Goal: Information Seeking & Learning: Learn about a topic

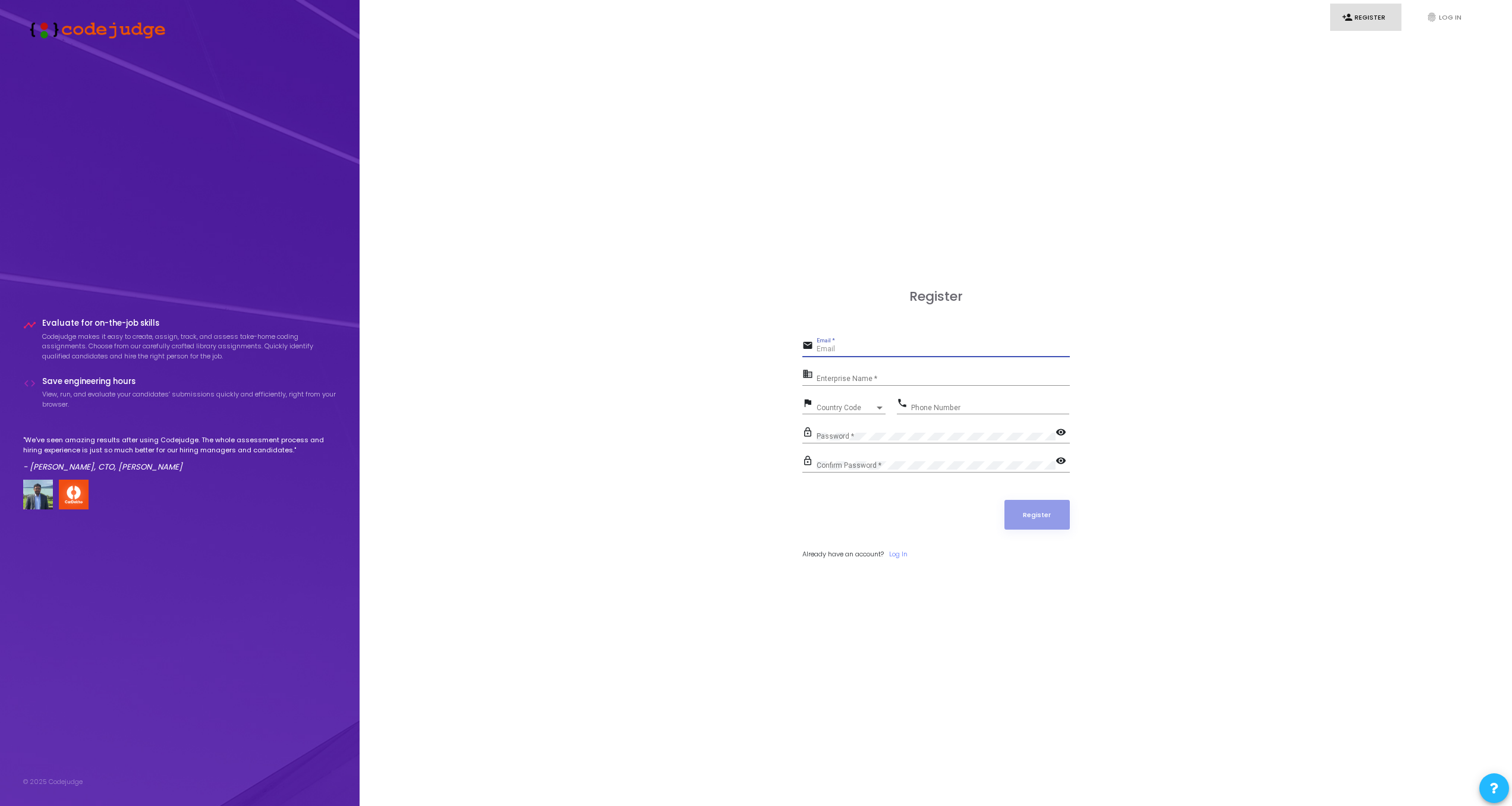
click at [840, 350] on input "Email *" at bounding box center [943, 349] width 253 height 9
click at [785, 515] on div "Register email Email * Required field business Enterprise Name * flag Country C…" at bounding box center [936, 437] width 1127 height 806
click at [900, 558] on link "Log In" at bounding box center [898, 554] width 19 height 10
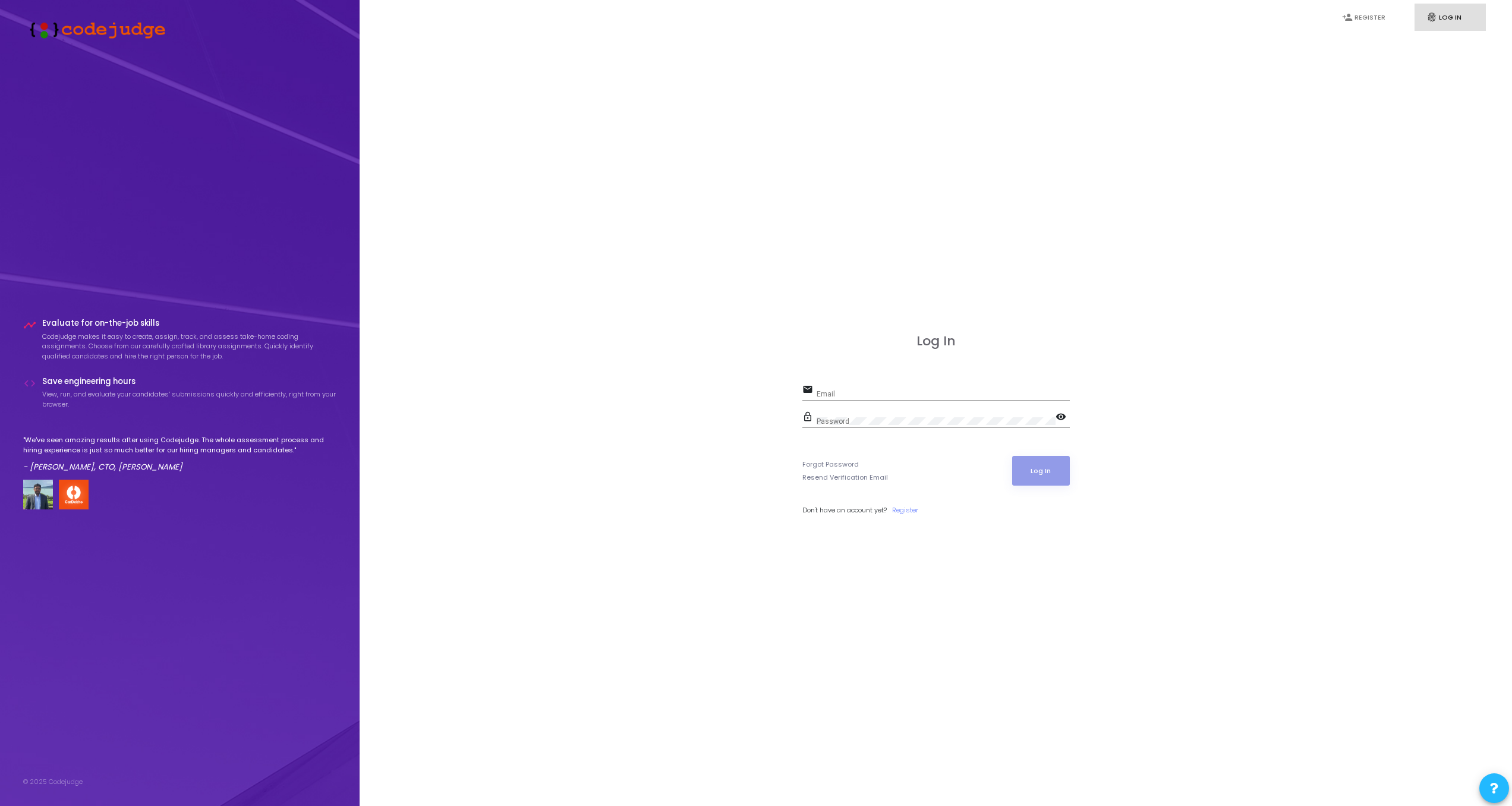
click at [849, 391] on input "Email" at bounding box center [943, 394] width 253 height 9
type input "[EMAIL_ADDRESS][DOMAIN_NAME]"
click at [1045, 470] on button "Log In" at bounding box center [1041, 471] width 58 height 30
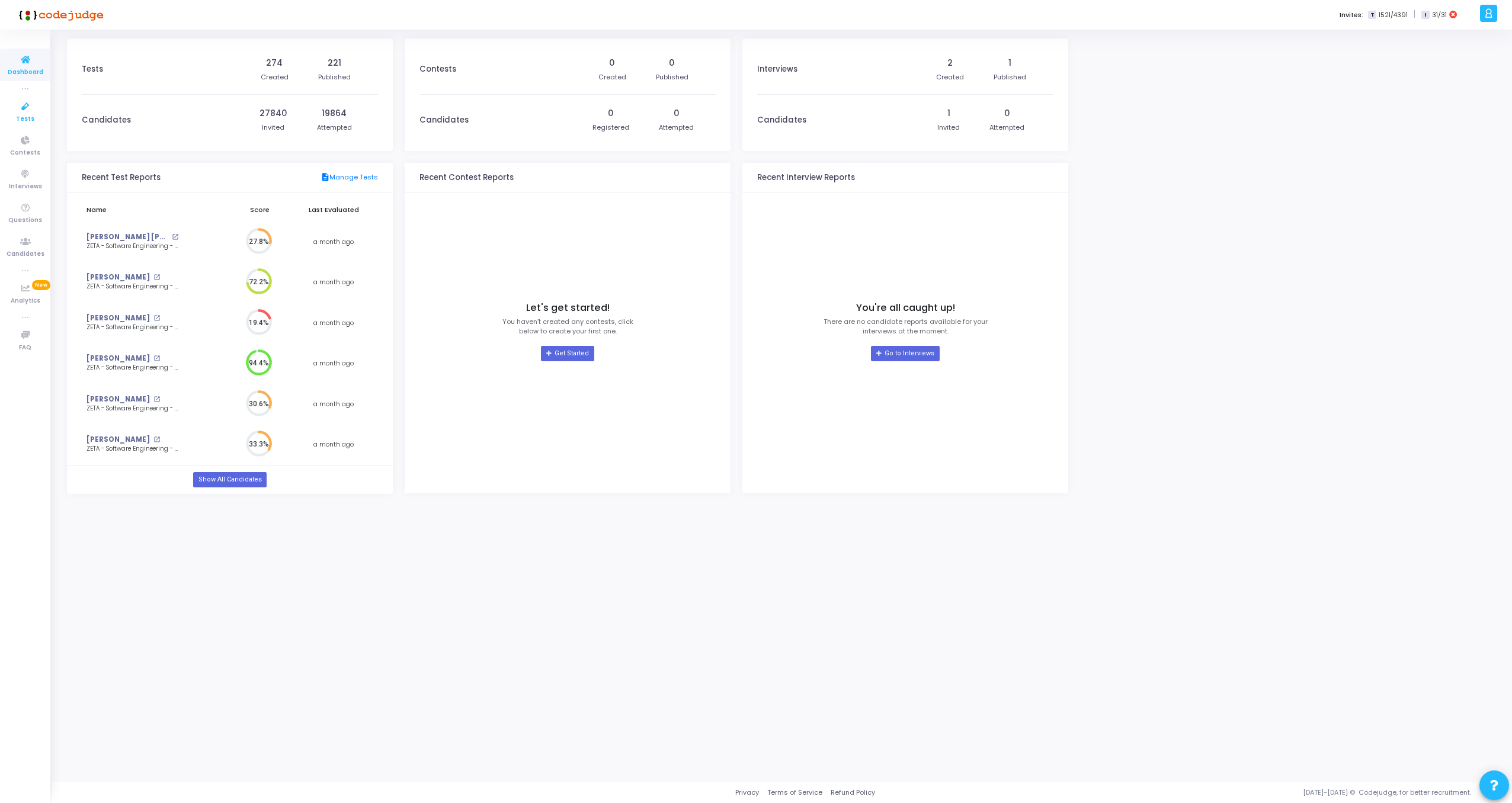
click at [20, 110] on icon at bounding box center [26, 107] width 25 height 14
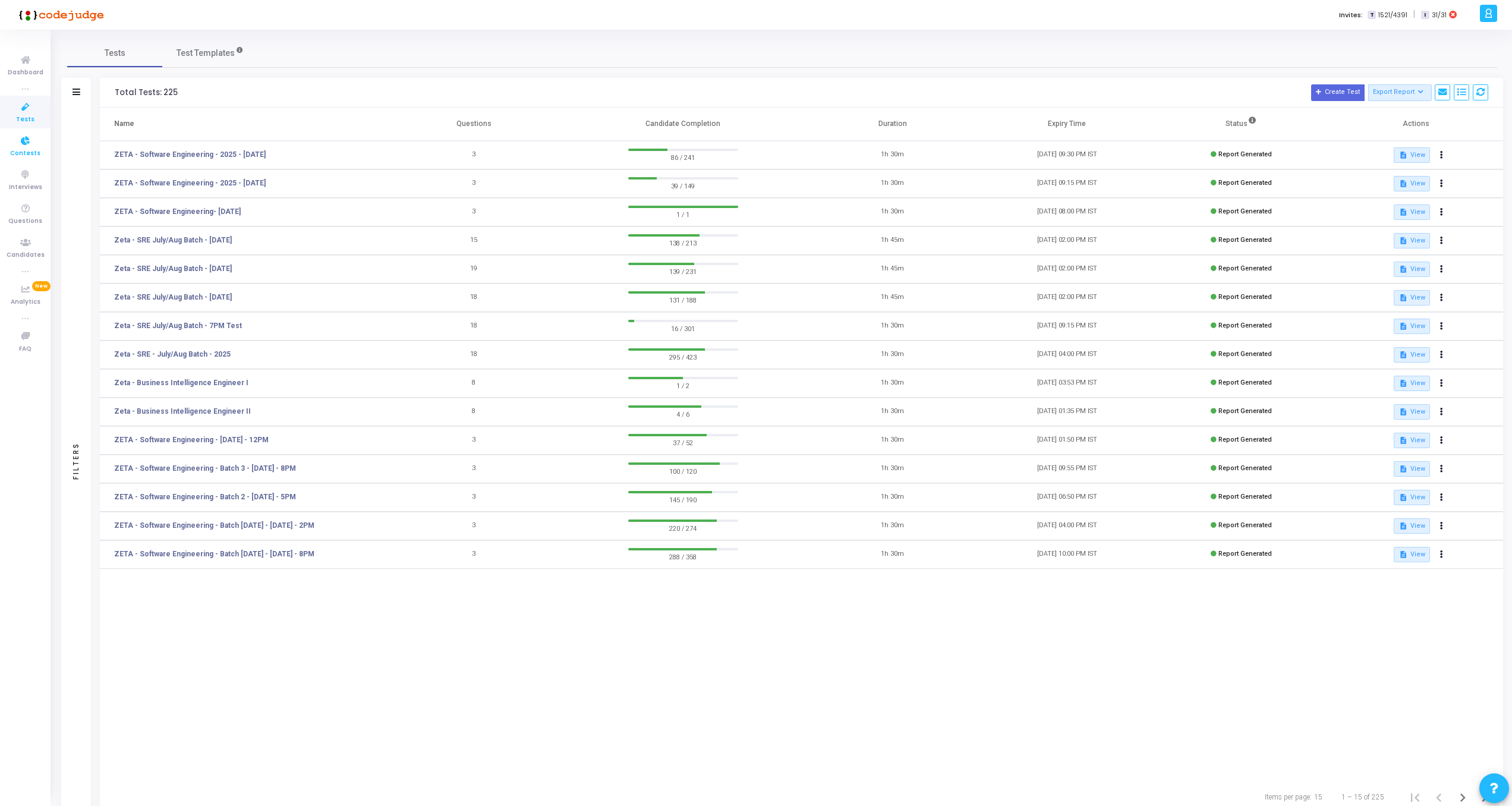
click at [22, 143] on icon at bounding box center [26, 141] width 25 height 15
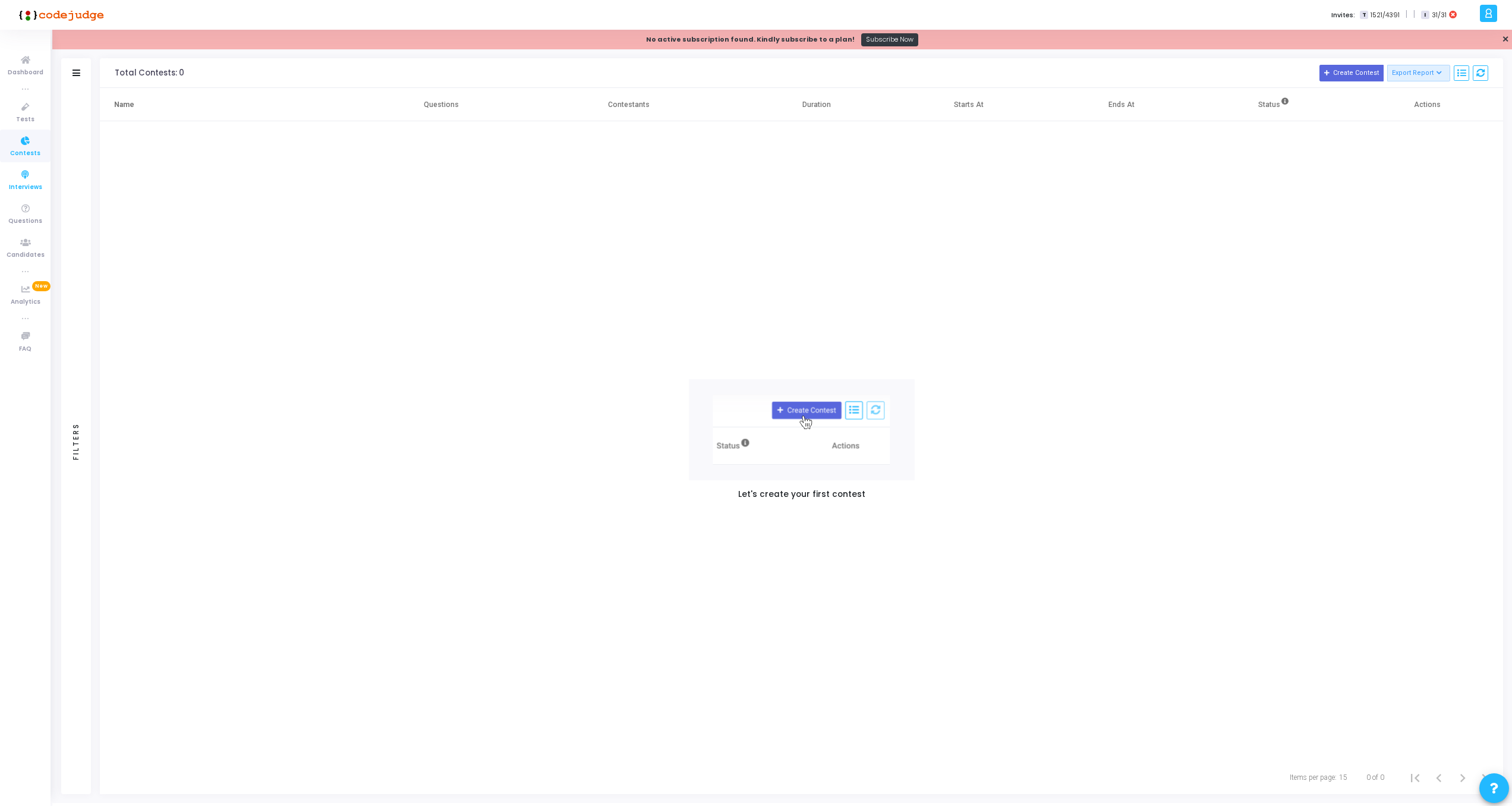
click at [20, 182] on span "Interviews" at bounding box center [25, 187] width 33 height 10
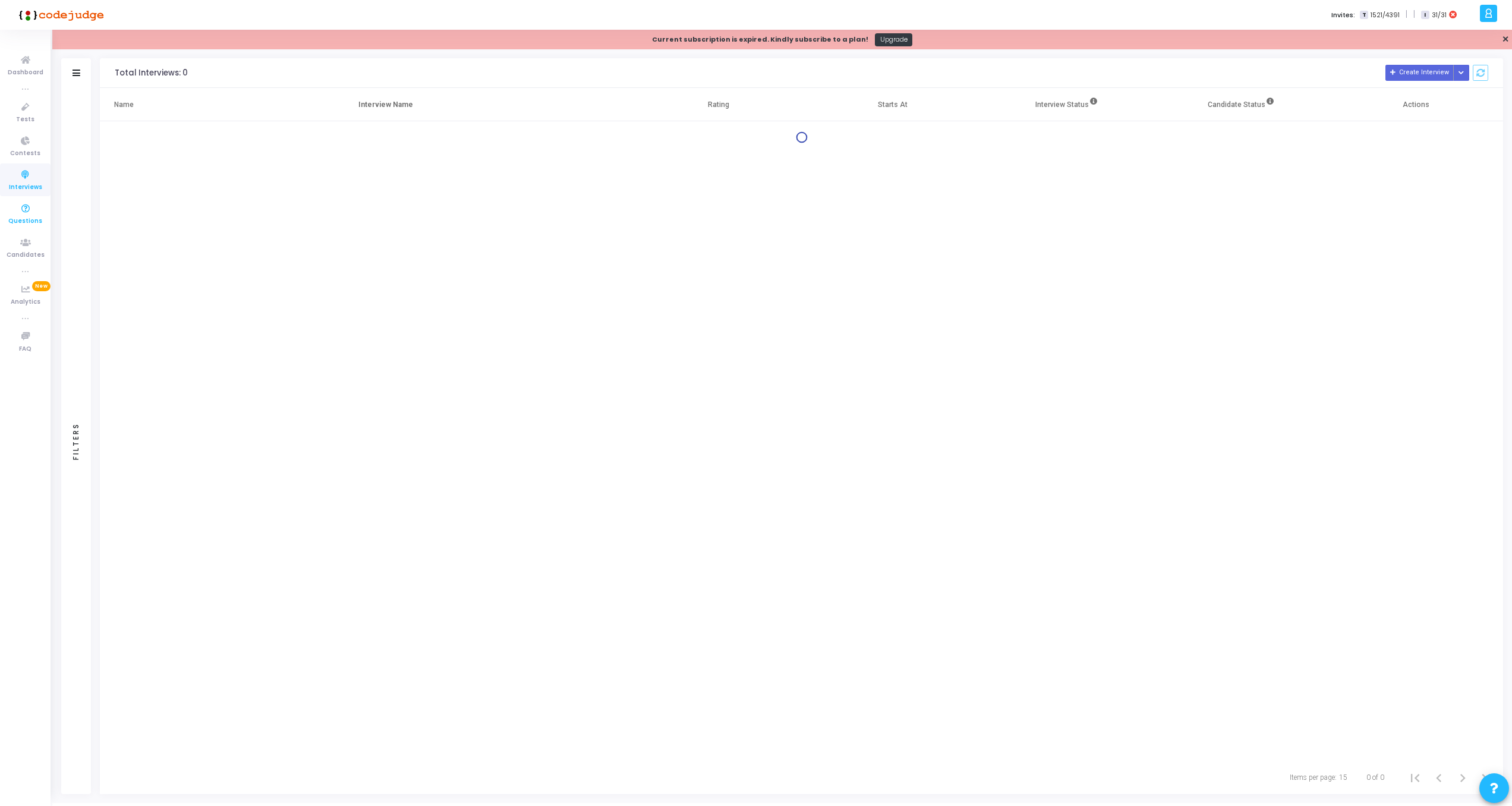
click at [26, 220] on span "Questions" at bounding box center [25, 221] width 34 height 10
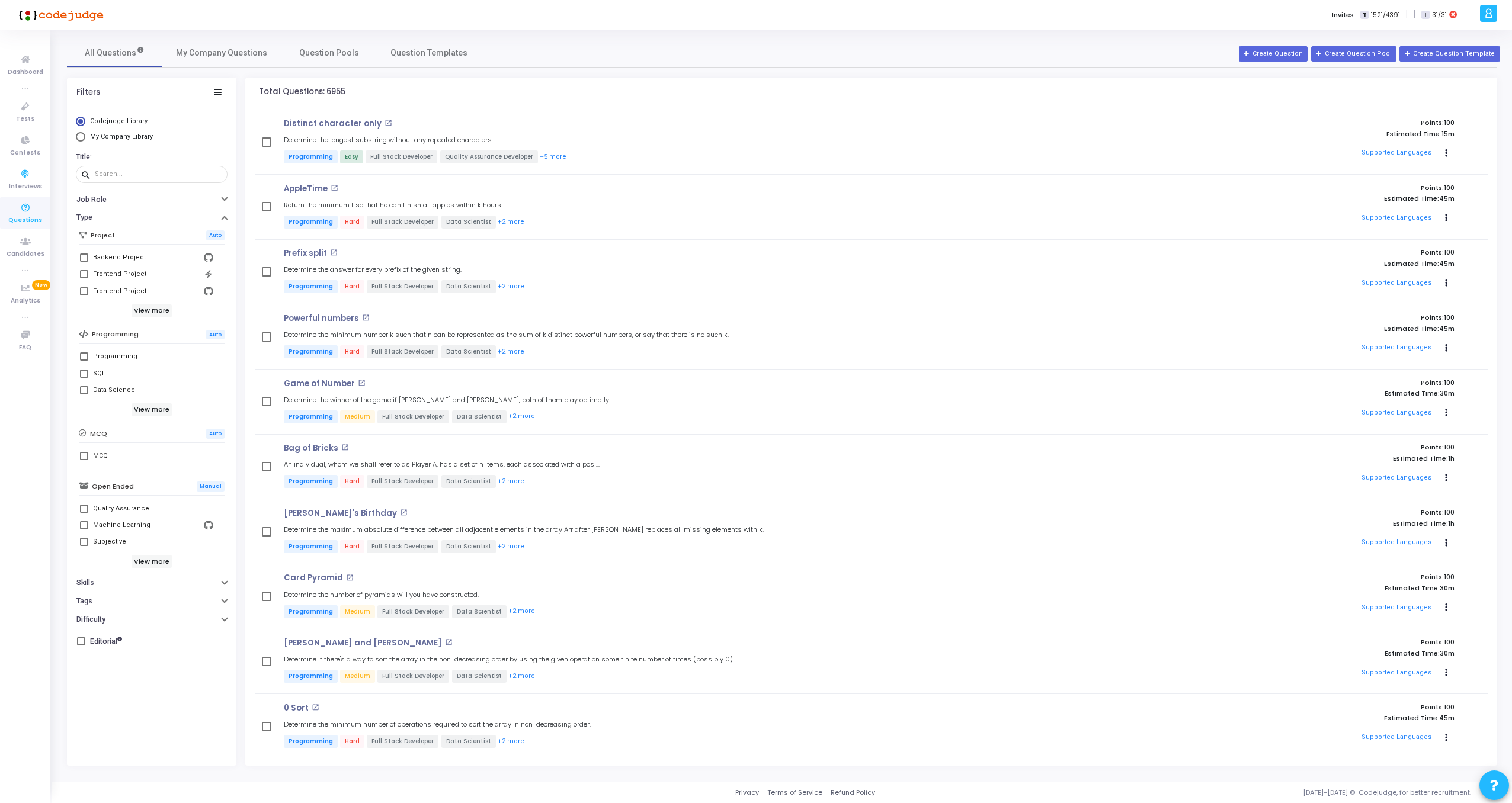
click at [111, 134] on span "My Company Library" at bounding box center [121, 136] width 63 height 8
click at [85, 134] on input "My Company Library" at bounding box center [80, 136] width 9 height 9
radio input "true"
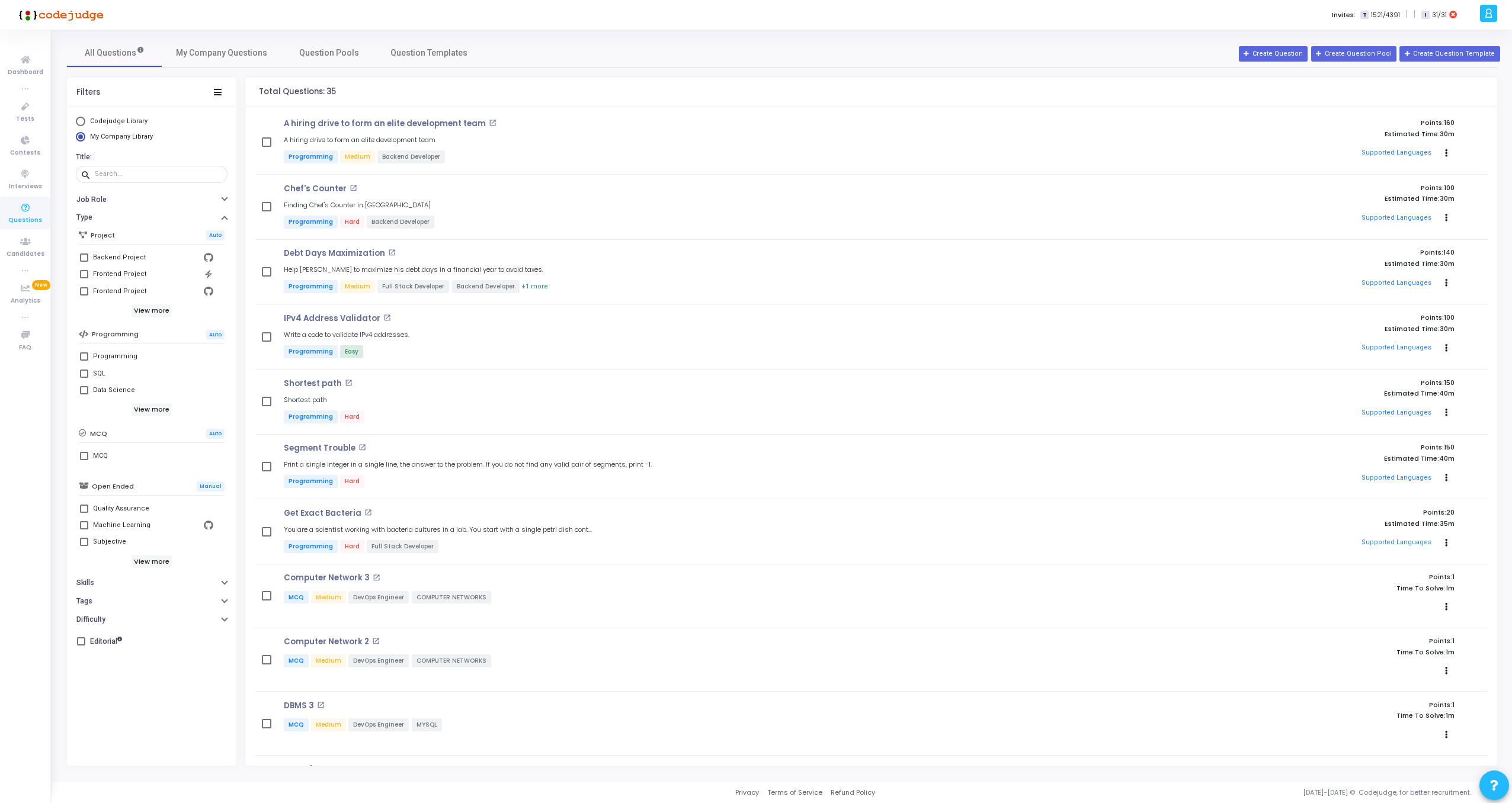
click at [115, 119] on span "Codejudge Library" at bounding box center [119, 121] width 57 height 8
click at [85, 119] on input "Codejudge Library" at bounding box center [80, 121] width 9 height 9
radio input "true"
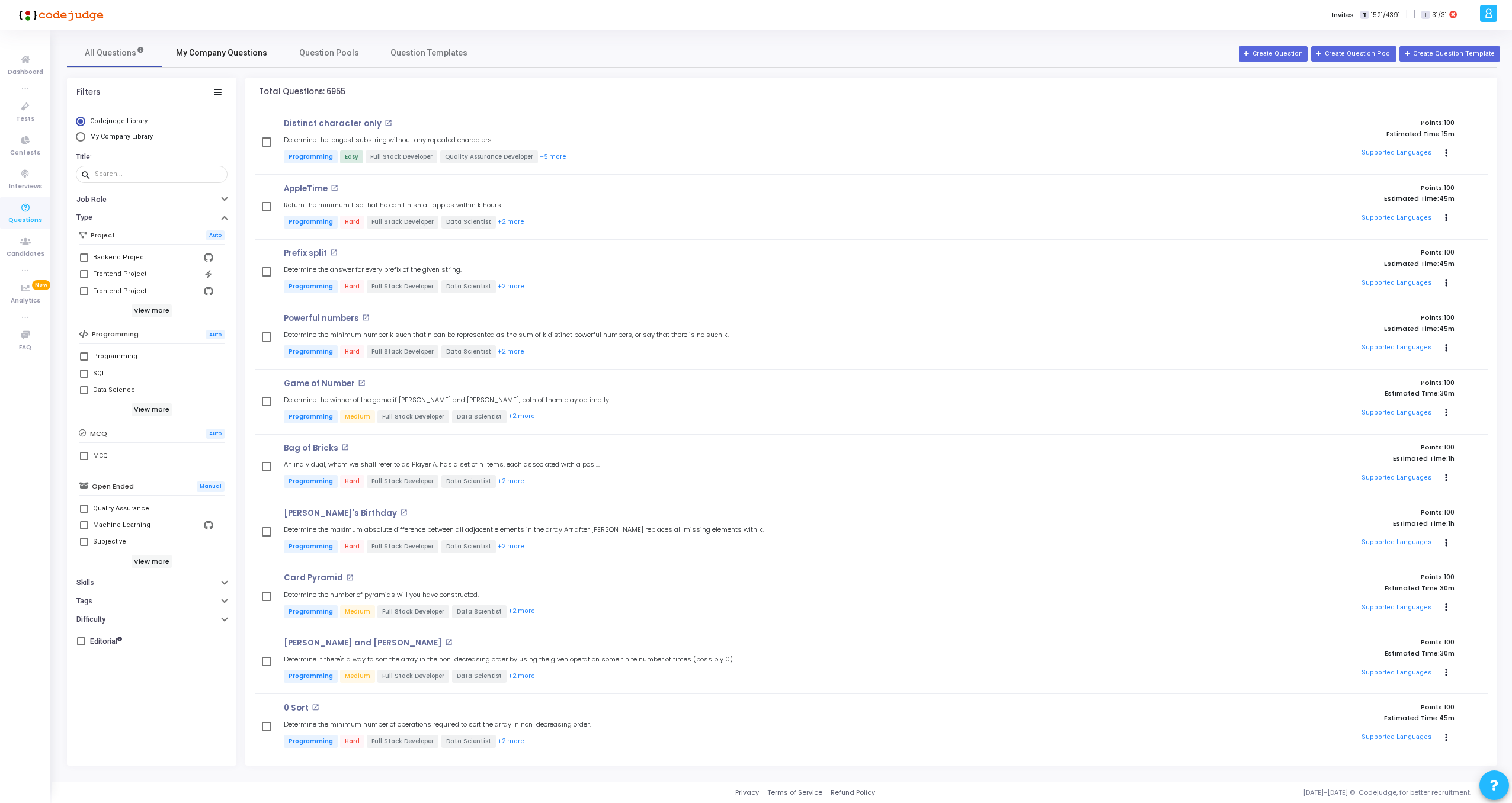
click at [237, 50] on span "My Company Questions" at bounding box center [221, 53] width 91 height 13
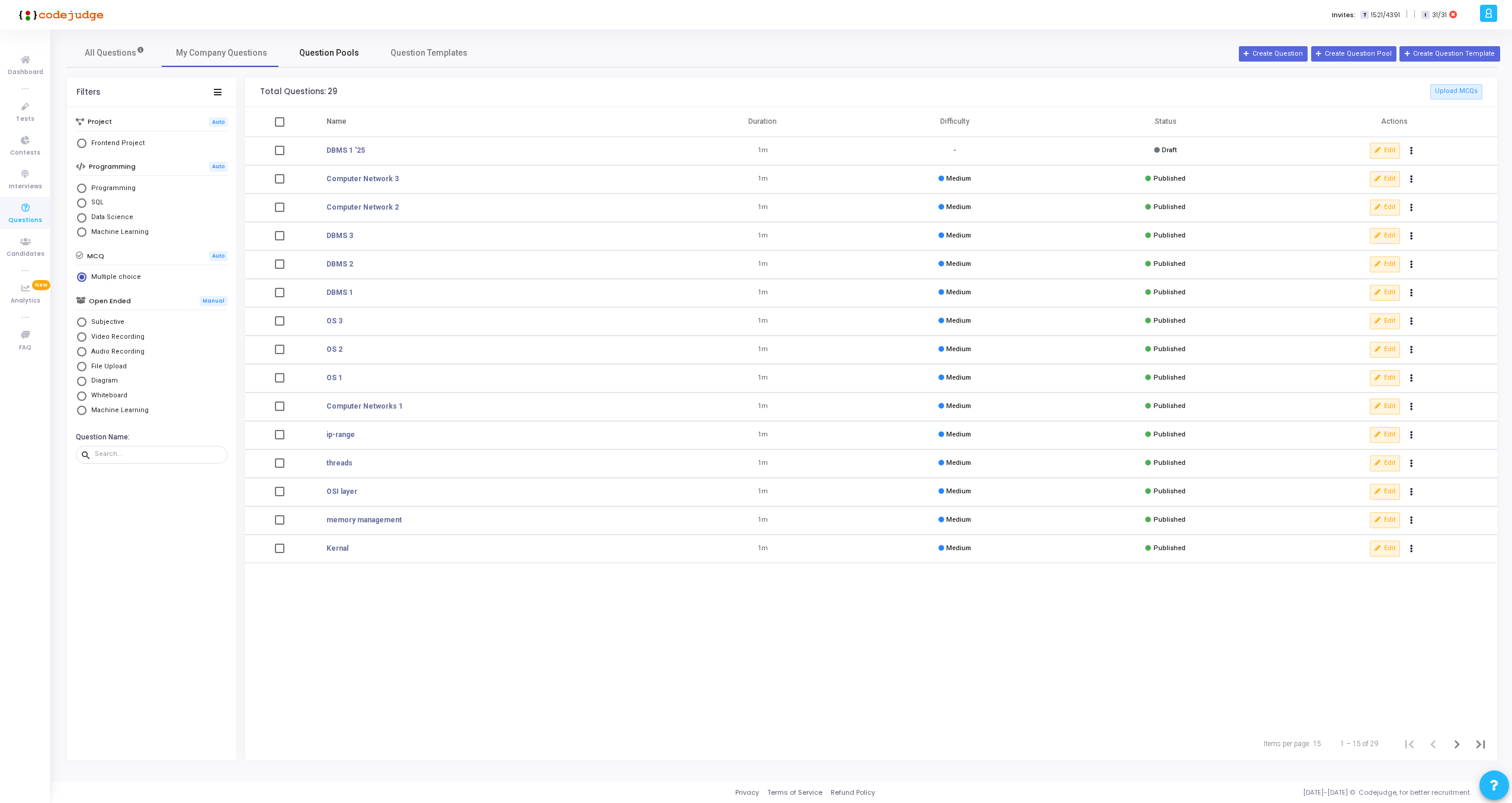
click at [320, 66] on link "Question Pools" at bounding box center [329, 52] width 95 height 28
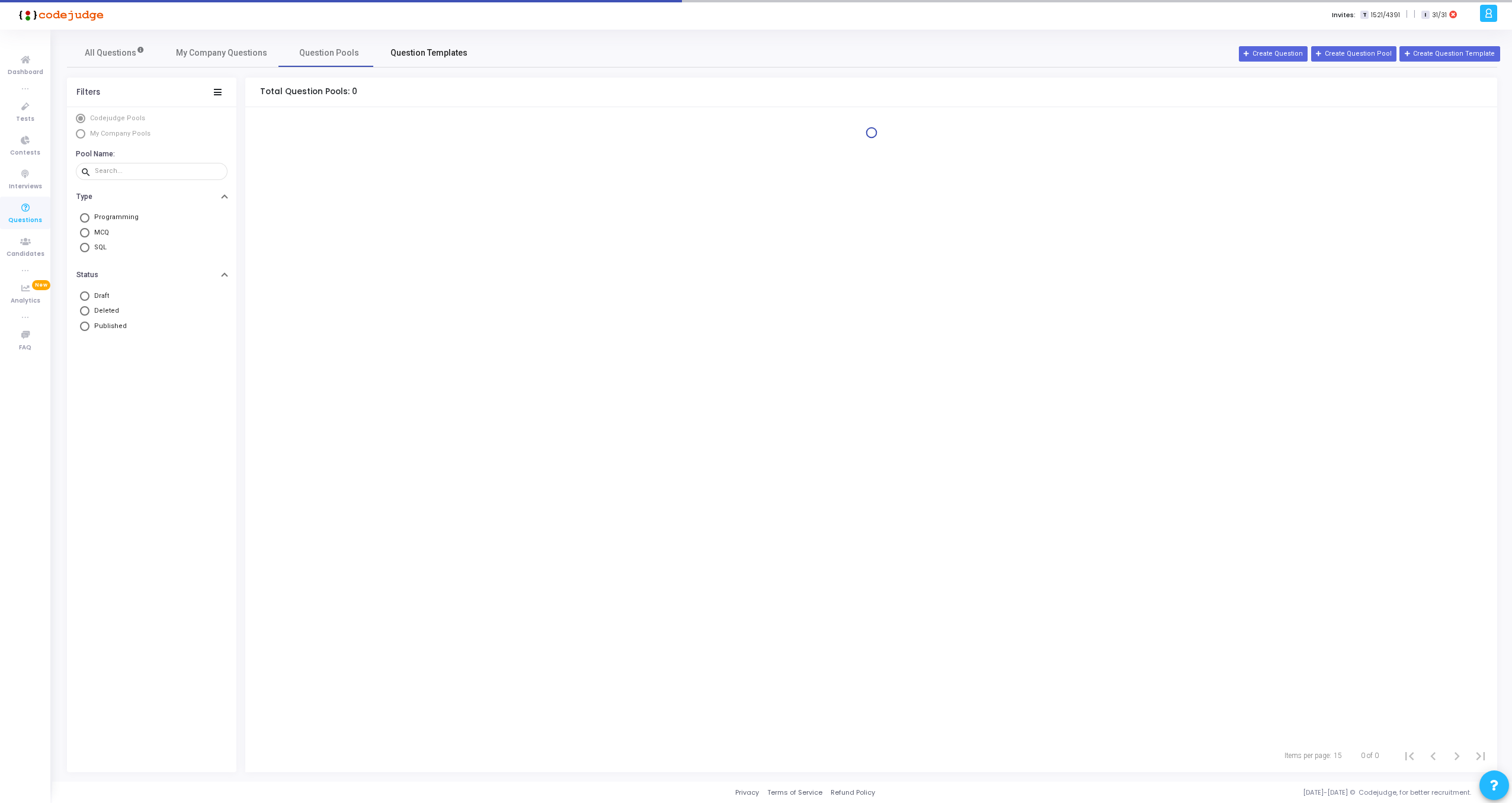
click at [430, 42] on link "Question Templates" at bounding box center [429, 52] width 105 height 28
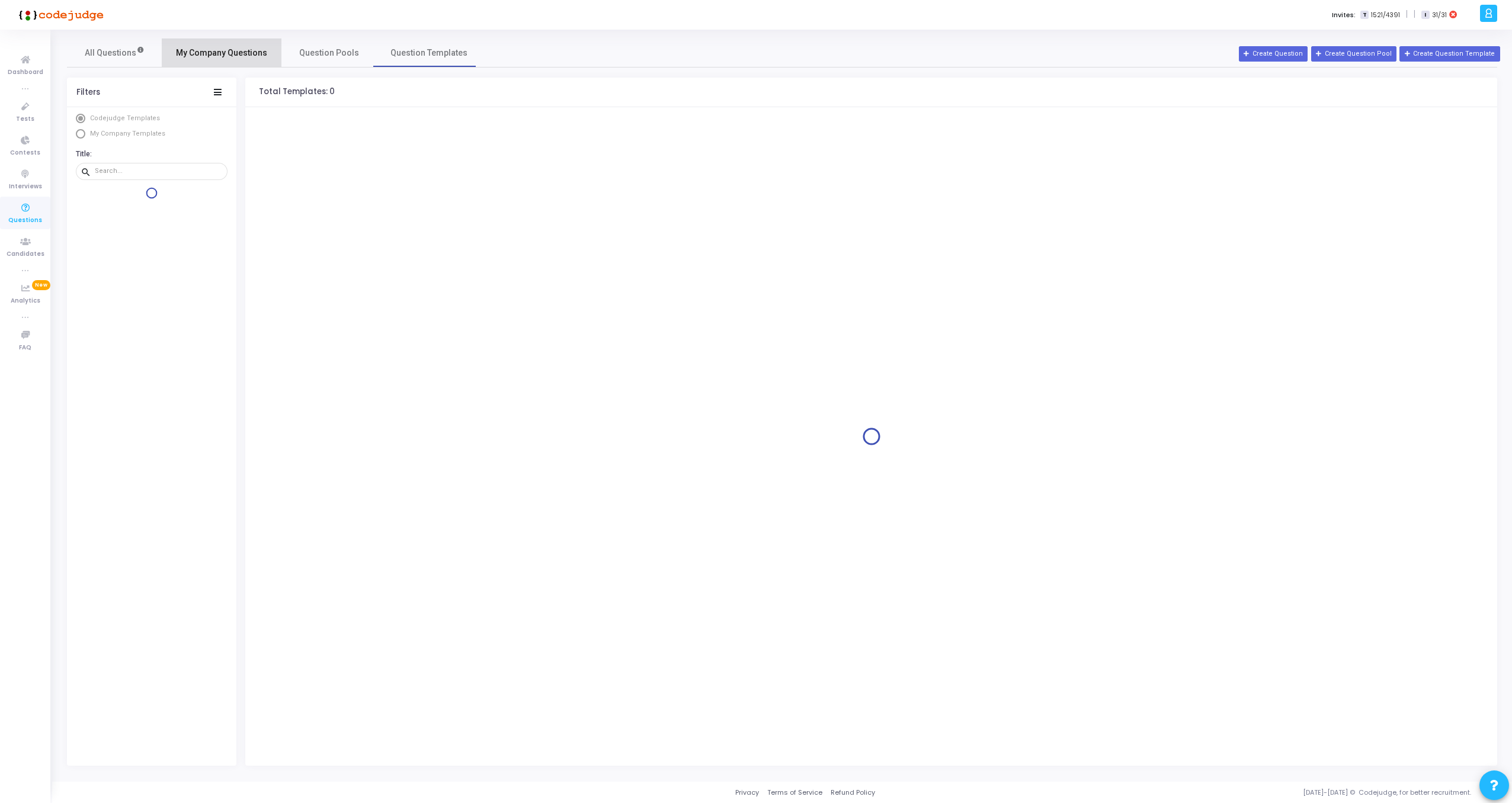
click at [254, 47] on span "My Company Questions" at bounding box center [221, 53] width 91 height 13
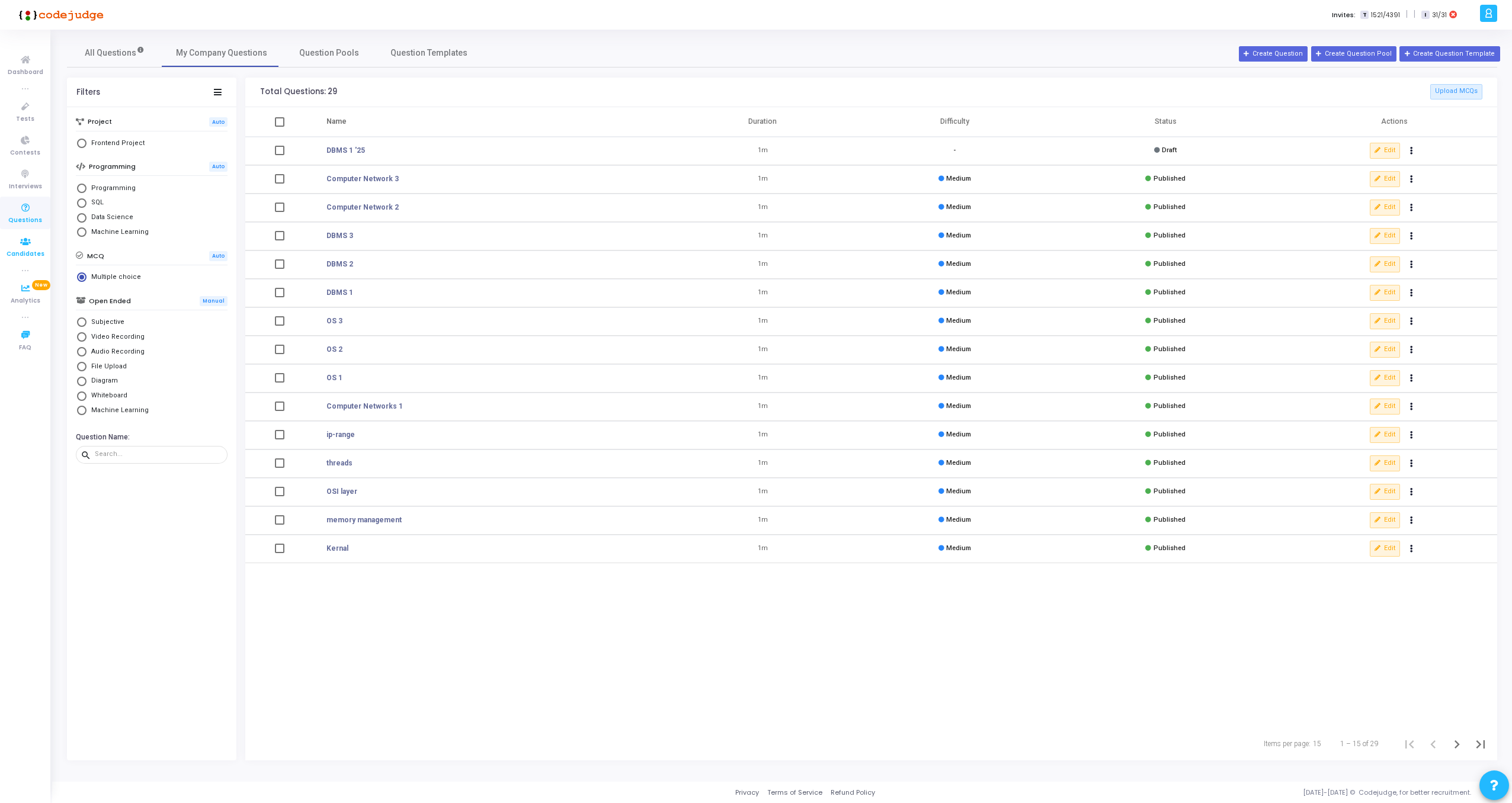
click at [26, 261] on link "Candidates" at bounding box center [25, 246] width 50 height 32
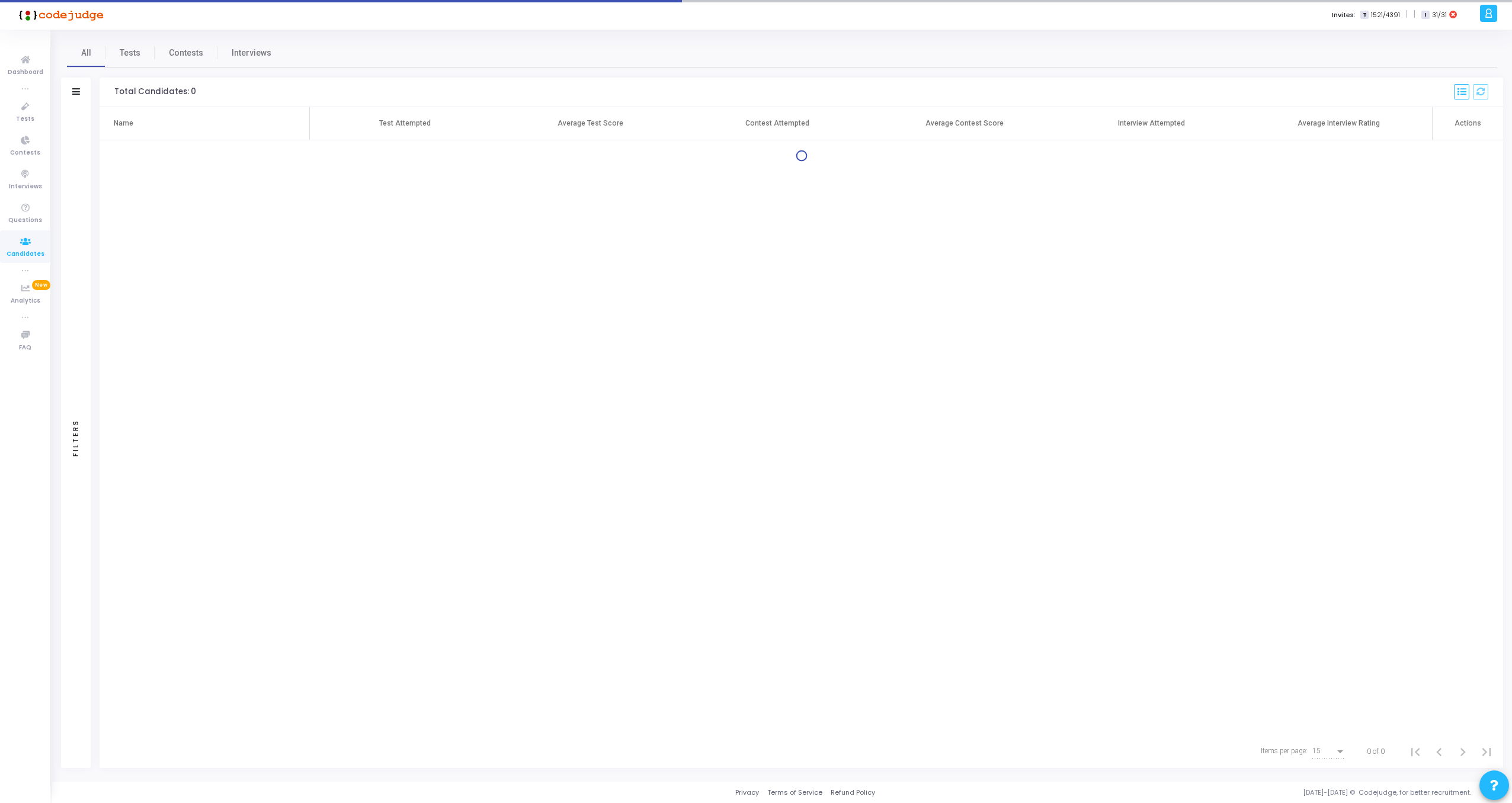
click at [32, 229] on ul "Dashboard true Tests Contests Interviews Questions Candidates true Analytics Ne…" at bounding box center [25, 416] width 50 height 756
click at [30, 213] on icon at bounding box center [26, 208] width 25 height 14
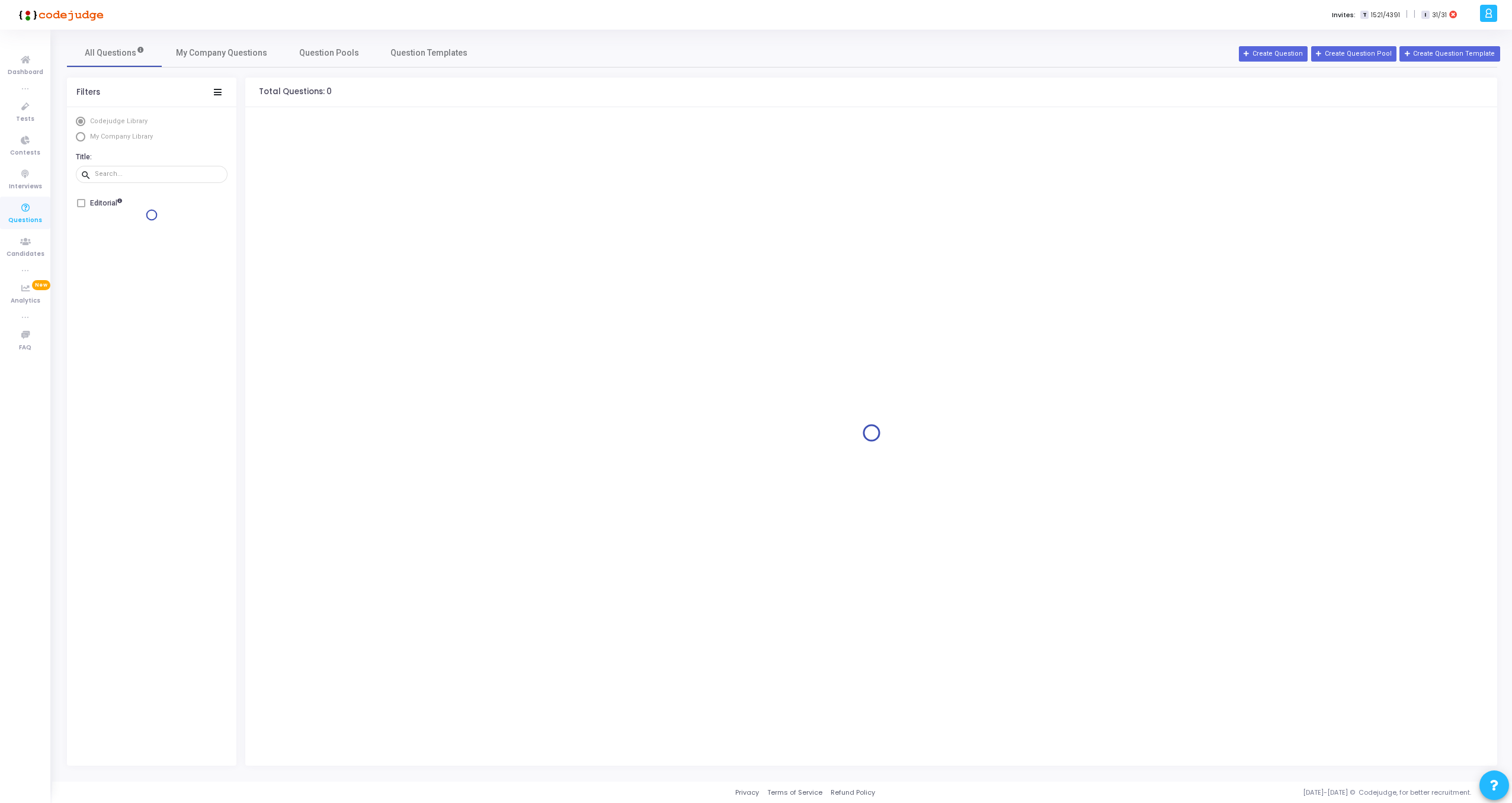
click at [30, 204] on icon at bounding box center [26, 208] width 25 height 14
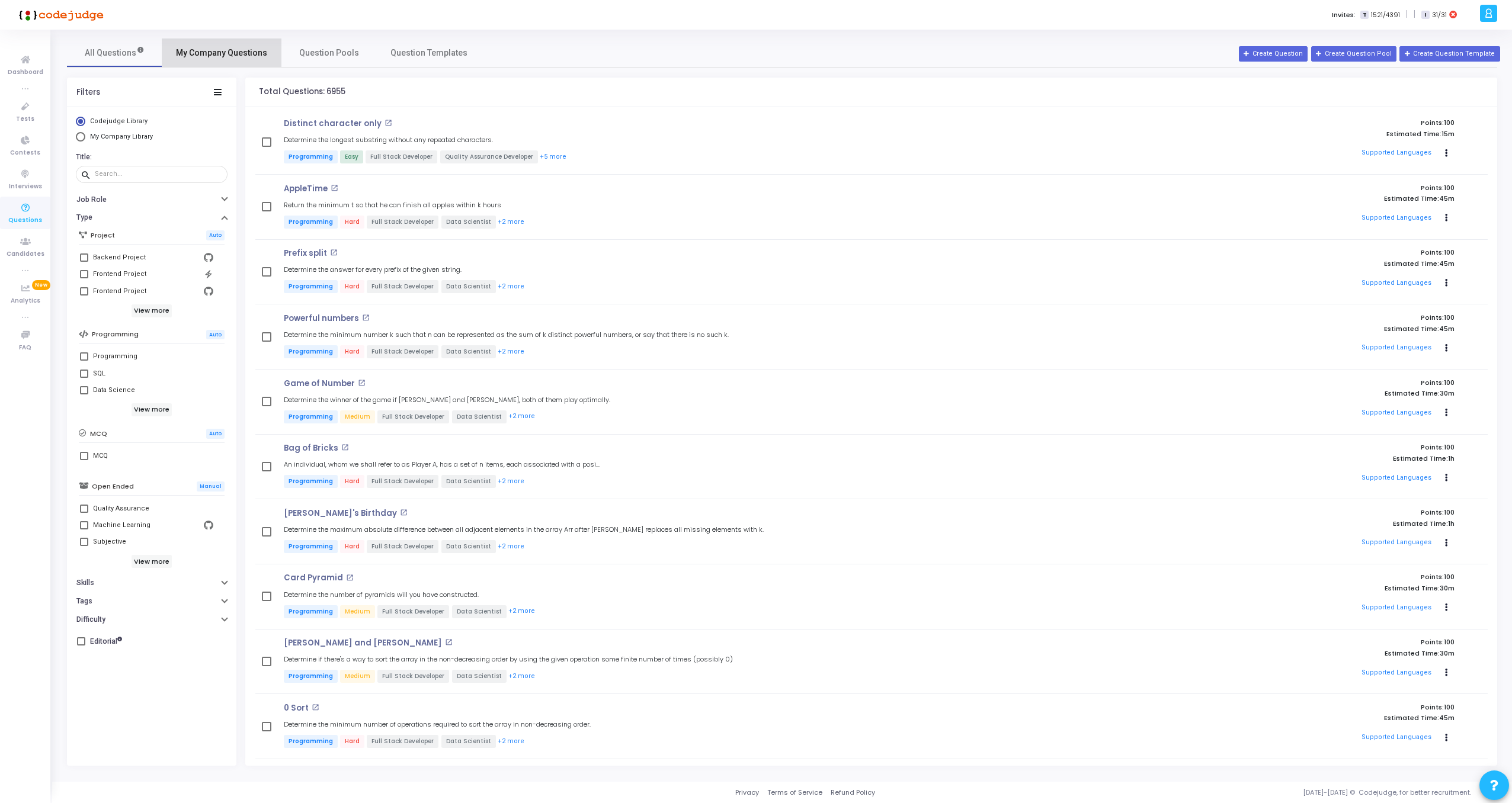
click at [235, 49] on span "My Company Questions" at bounding box center [221, 53] width 91 height 13
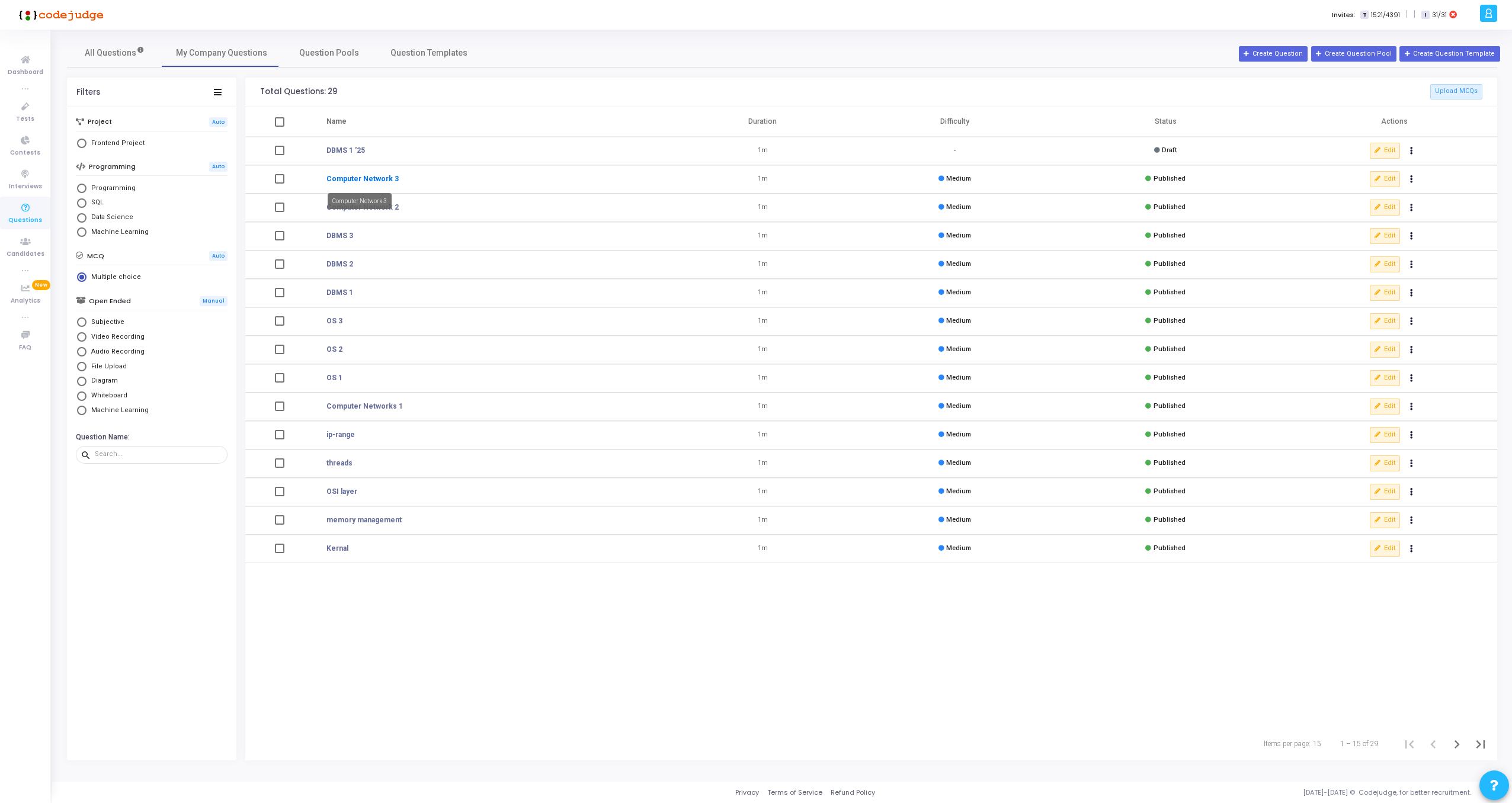
click at [352, 174] on link "Computer Network 3" at bounding box center [363, 179] width 73 height 11
